Goal: Communication & Community: Share content

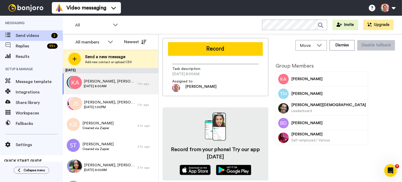
scroll to position [363, 0]
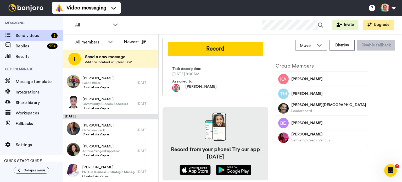
click at [119, 57] on span "Send a new message" at bounding box center [108, 57] width 47 height 6
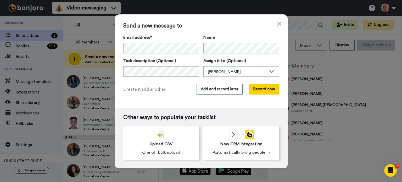
scroll to position [384, 0]
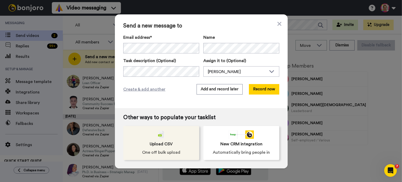
click at [173, 142] on div "Upload CSV One off bulk upload" at bounding box center [161, 143] width 76 height 34
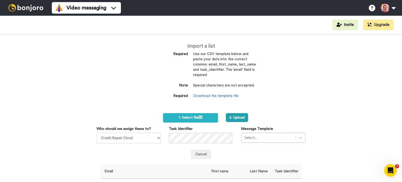
click at [270, 106] on div "Import a list Required Use our CSV template below and paste your data into the …" at bounding box center [201, 108] width 402 height 148
click at [242, 117] on button "2. Upload" at bounding box center [237, 117] width 22 height 9
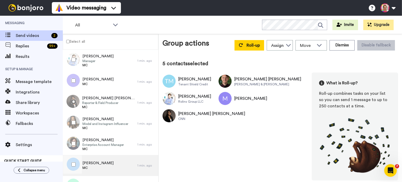
scroll to position [70, 0]
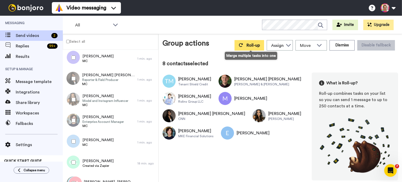
click at [250, 47] on span "Roll-up" at bounding box center [253, 45] width 13 height 4
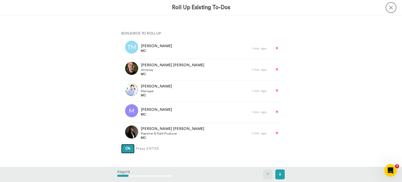
click at [128, 150] on span "Ok" at bounding box center [128, 149] width 5 height 4
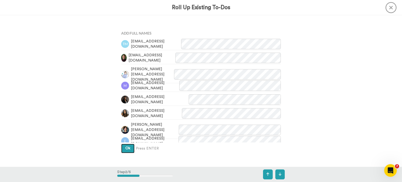
click at [128, 150] on button "Ok" at bounding box center [127, 148] width 13 height 9
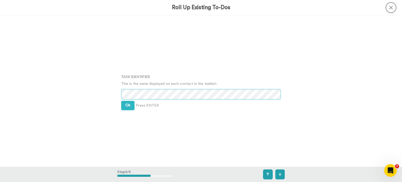
scroll to position [303, 0]
click at [126, 106] on span "Ok" at bounding box center [128, 105] width 5 height 4
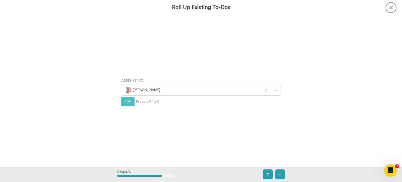
scroll to position [455, 0]
drag, startPoint x: 127, startPoint y: 103, endPoint x: 129, endPoint y: 117, distance: 14.3
click at [127, 103] on span "Ok" at bounding box center [128, 101] width 5 height 4
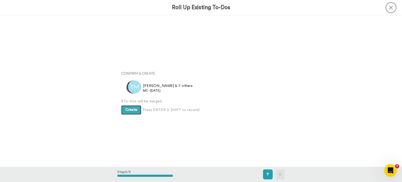
scroll to position [606, 0]
click at [128, 111] on button "Create" at bounding box center [131, 109] width 20 height 9
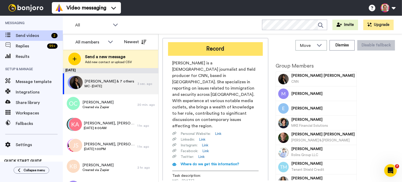
click at [214, 48] on button "Record" at bounding box center [215, 49] width 95 height 14
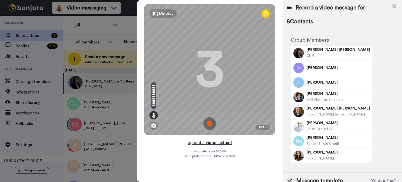
click at [208, 144] on button "Upload a video instead" at bounding box center [209, 142] width 47 height 7
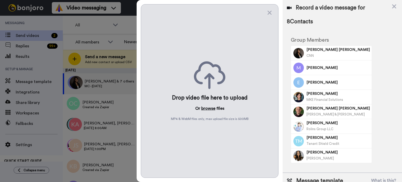
click at [208, 108] on button "browse" at bounding box center [209, 108] width 14 height 6
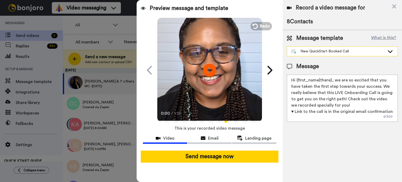
click at [328, 50] on div "New QuickStart Booked Call" at bounding box center [339, 51] width 94 height 5
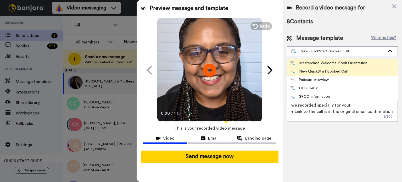
click at [330, 61] on div "Masterclass Welcome-Book Orientation" at bounding box center [328, 63] width 77 height 5
type textarea "Hey {first_name|there}, Welcome to the Credit Repair Masterclass!🎉 I'm so excit…"
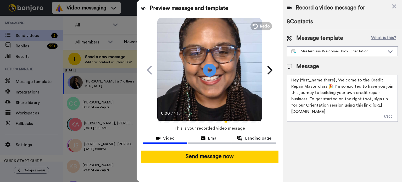
click at [330, 139] on div "Record a video message for 8 Contacts Message template What is this? Masterclas…" at bounding box center [342, 91] width 119 height 182
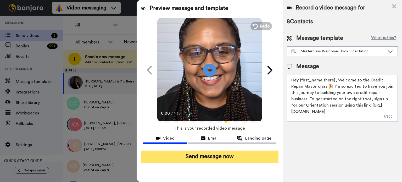
click at [247, 158] on button "Send message now" at bounding box center [210, 157] width 138 height 12
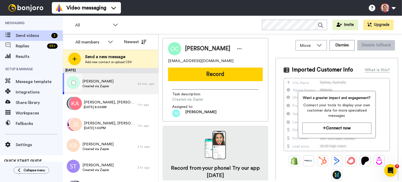
click at [108, 81] on span "[PERSON_NAME]" at bounding box center [98, 81] width 31 height 5
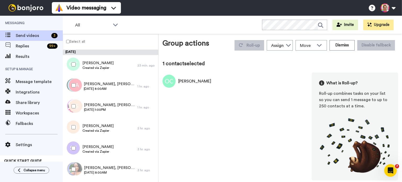
click at [194, 79] on div "[PERSON_NAME]" at bounding box center [194, 81] width 33 height 6
click at [182, 84] on div "[PERSON_NAME]" at bounding box center [194, 81] width 33 height 6
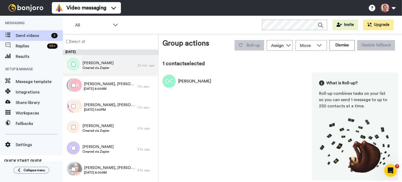
click at [138, 66] on div "23 min. ago" at bounding box center [147, 65] width 18 height 4
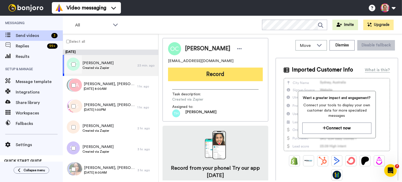
click at [213, 76] on button "Record" at bounding box center [215, 75] width 95 height 14
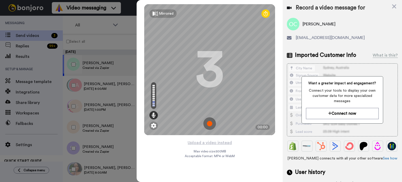
scroll to position [53, 0]
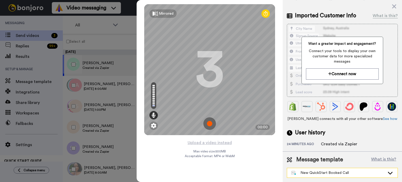
click at [352, 176] on div "New QuickStart Booked Call" at bounding box center [342, 172] width 111 height 9
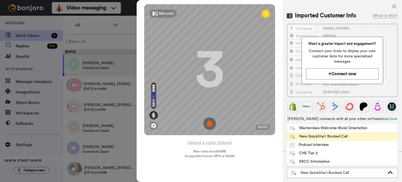
click at [342, 139] on div "New QuickStart Booked Call" at bounding box center [319, 136] width 58 height 5
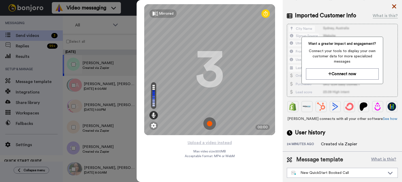
click at [393, 7] on icon at bounding box center [394, 6] width 5 height 7
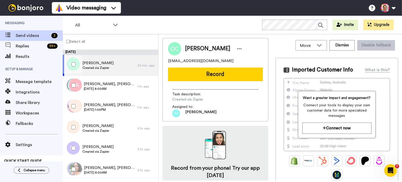
scroll to position [0, 0]
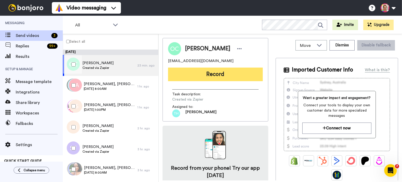
click at [220, 77] on button "Record" at bounding box center [215, 75] width 95 height 14
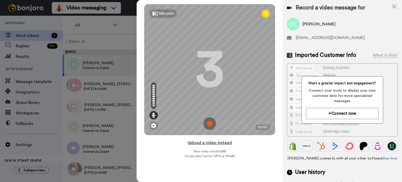
click at [209, 145] on button "Upload a video instead" at bounding box center [209, 142] width 47 height 7
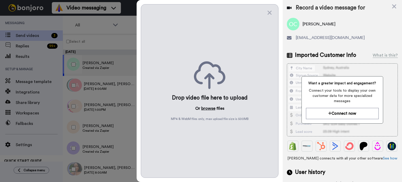
click at [205, 108] on button "browse" at bounding box center [209, 108] width 14 height 6
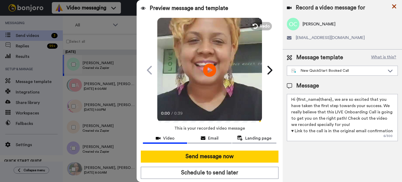
click at [396, 6] on icon at bounding box center [394, 6] width 5 height 7
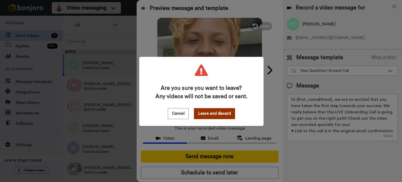
click at [204, 118] on button "Leave and discard" at bounding box center [214, 113] width 41 height 11
